Goal: Task Accomplishment & Management: Use online tool/utility

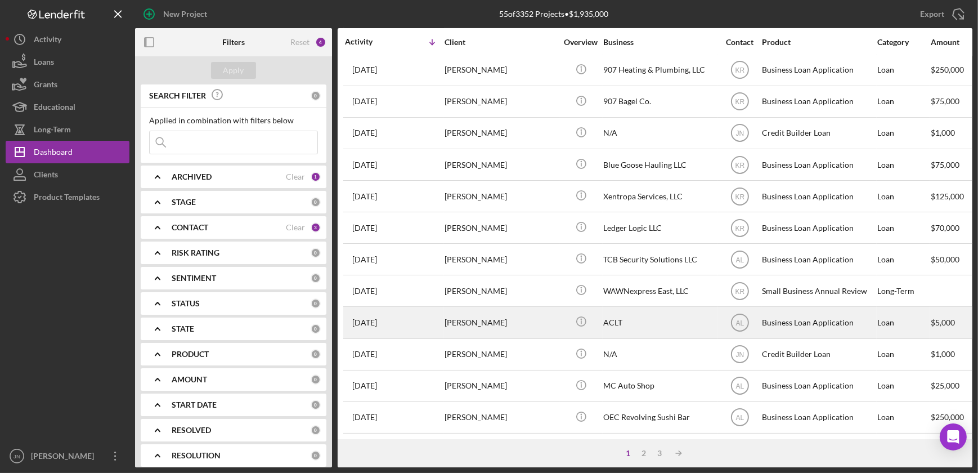
scroll to position [422, 0]
